Goal: Information Seeking & Learning: Learn about a topic

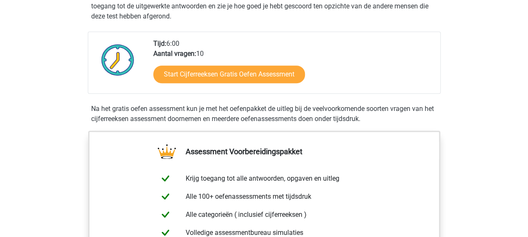
scroll to position [185, 0]
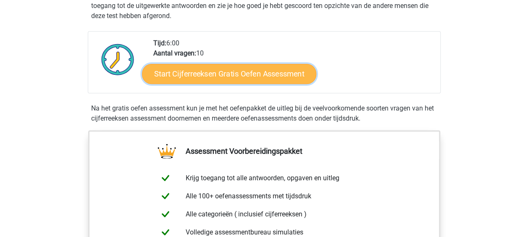
click at [227, 81] on link "Start Cijferreeksen Gratis Oefen Assessment" at bounding box center [229, 73] width 174 height 20
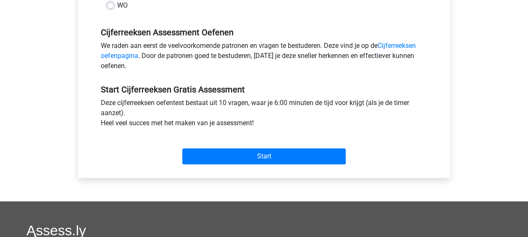
scroll to position [242, 0]
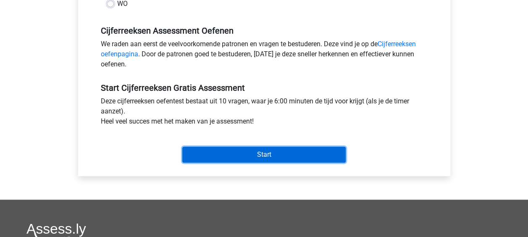
click at [247, 147] on input "Start" at bounding box center [263, 154] width 163 height 16
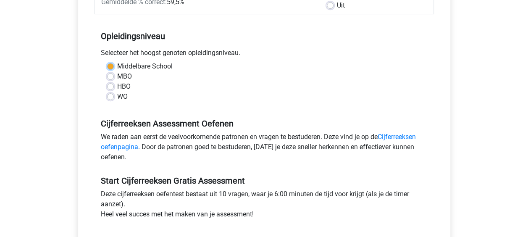
scroll to position [149, 0]
click at [217, 101] on div "WO" at bounding box center [264, 97] width 314 height 10
click at [123, 87] on label "HBO" at bounding box center [123, 87] width 13 height 10
click at [114, 87] on input "HBO" at bounding box center [110, 86] width 7 height 8
radio input "true"
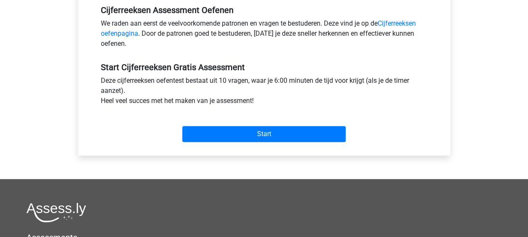
scroll to position [264, 0]
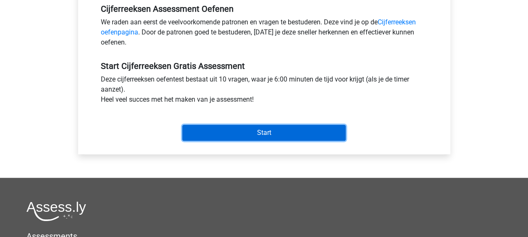
click at [250, 132] on input "Start" at bounding box center [263, 133] width 163 height 16
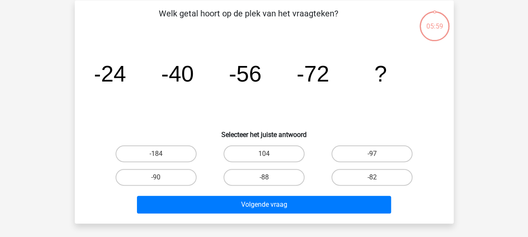
scroll to position [39, 0]
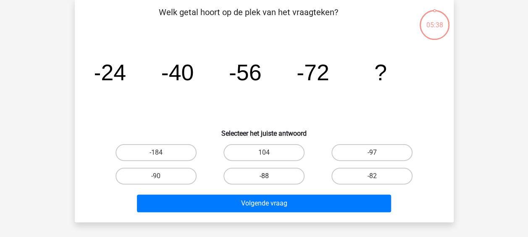
click at [278, 179] on label "-88" at bounding box center [263, 175] width 81 height 17
click at [269, 179] on input "-88" at bounding box center [266, 178] width 5 height 5
radio input "true"
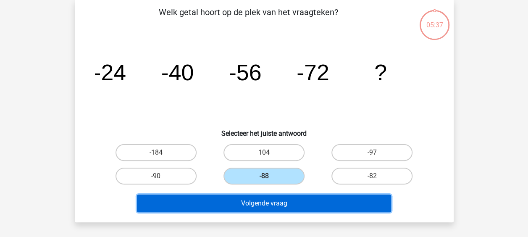
click at [269, 201] on button "Volgende vraag" at bounding box center [264, 203] width 254 height 18
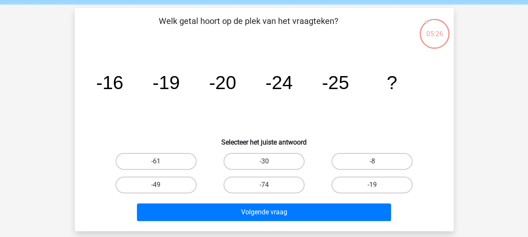
scroll to position [31, 0]
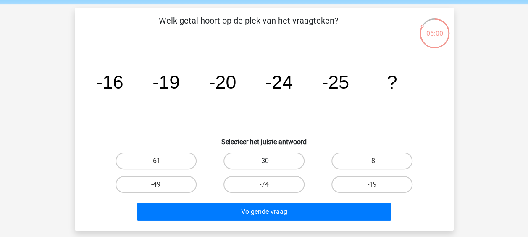
click at [262, 160] on label "-30" at bounding box center [263, 160] width 81 height 17
click at [264, 161] on input "-30" at bounding box center [266, 163] width 5 height 5
radio input "true"
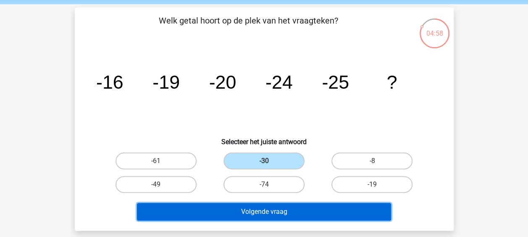
click at [248, 207] on button "Volgende vraag" at bounding box center [264, 212] width 254 height 18
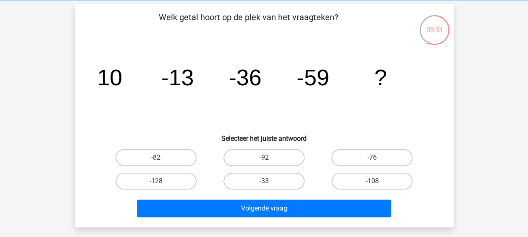
scroll to position [35, 0]
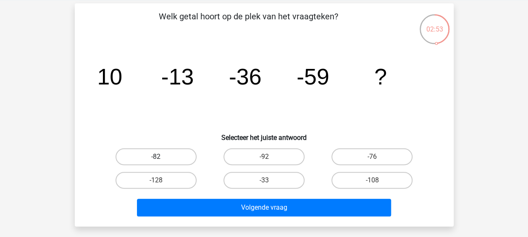
click at [153, 157] on label "-82" at bounding box center [155, 156] width 81 height 17
click at [156, 157] on input "-82" at bounding box center [158, 159] width 5 height 5
radio input "true"
click at [382, 154] on label "-76" at bounding box center [371, 156] width 81 height 17
click at [377, 157] on input "-76" at bounding box center [374, 159] width 5 height 5
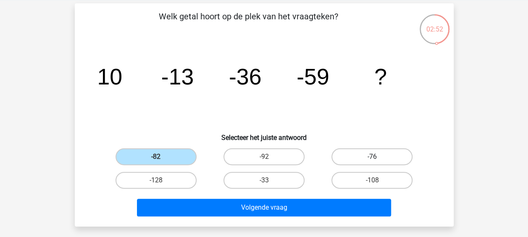
radio input "true"
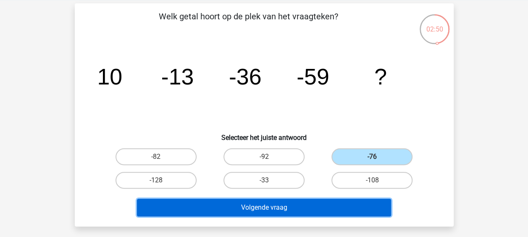
click at [275, 203] on button "Volgende vraag" at bounding box center [264, 208] width 254 height 18
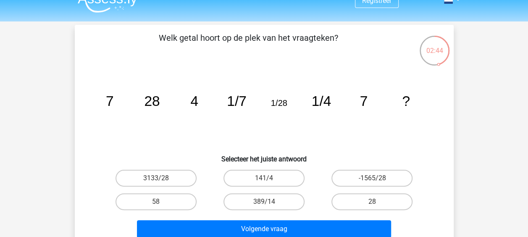
scroll to position [13, 0]
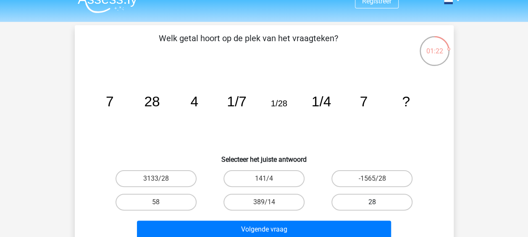
click at [354, 208] on label "28" at bounding box center [371, 202] width 81 height 17
click at [372, 207] on input "28" at bounding box center [374, 204] width 5 height 5
radio input "true"
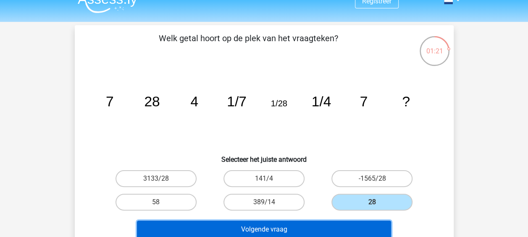
click at [326, 225] on button "Volgende vraag" at bounding box center [264, 229] width 254 height 18
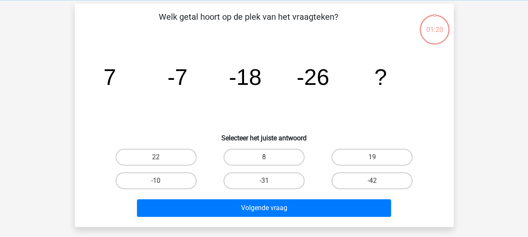
scroll to position [39, 0]
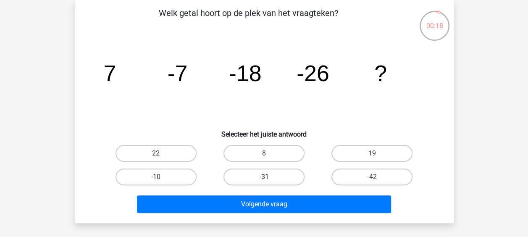
click at [254, 175] on label "-31" at bounding box center [263, 176] width 81 height 17
click at [264, 177] on input "-31" at bounding box center [266, 179] width 5 height 5
radio input "true"
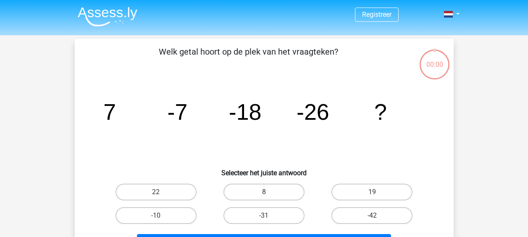
scroll to position [39, 0]
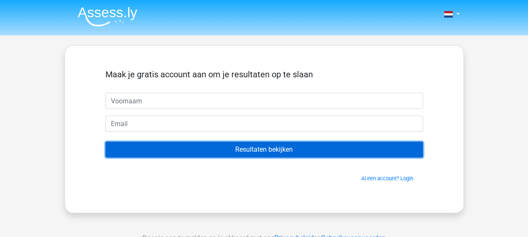
click at [264, 146] on input "Resultaten bekijken" at bounding box center [263, 149] width 317 height 16
